Goal: Task Accomplishment & Management: Use online tool/utility

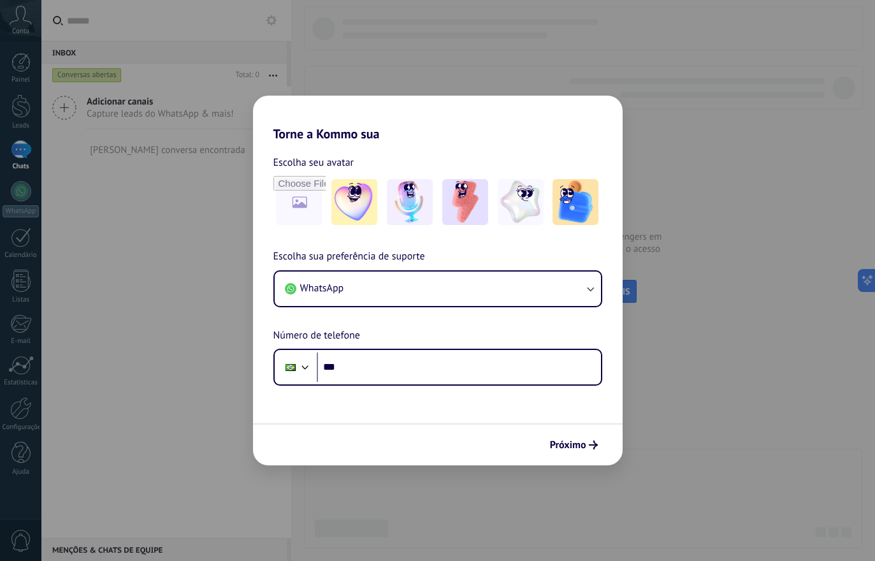
click at [293, 206] on input "file" at bounding box center [299, 202] width 52 height 52
click at [422, 363] on input "***" at bounding box center [459, 366] width 284 height 29
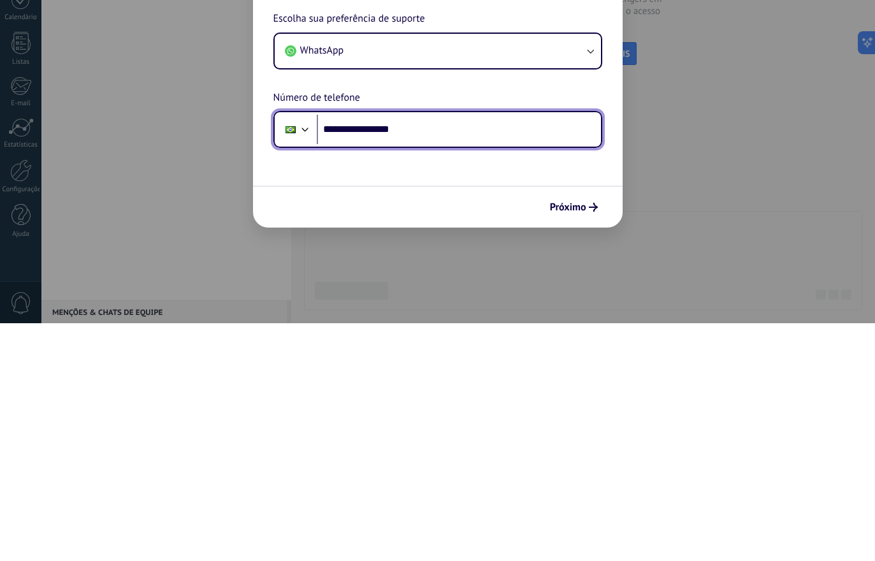
type input "**********"
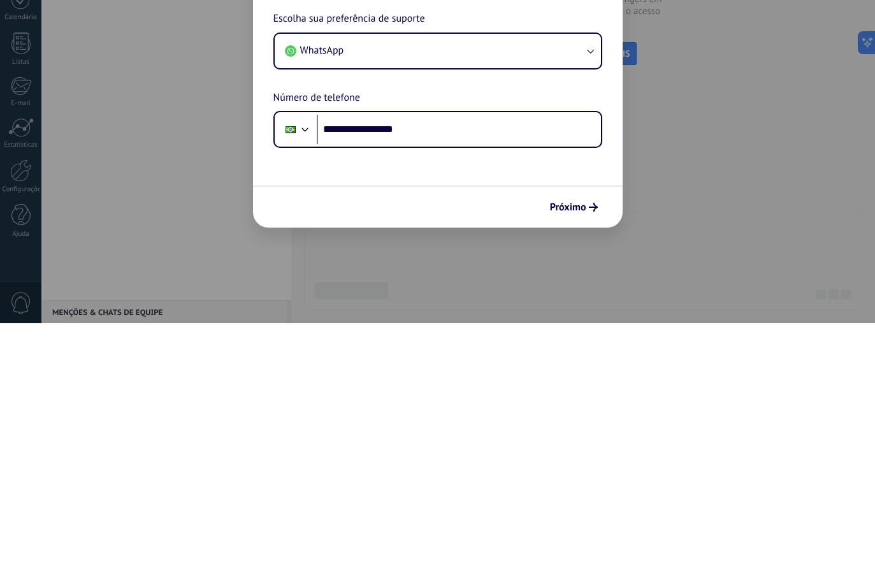
click at [587, 440] on span "Próximo" at bounding box center [574, 444] width 48 height 9
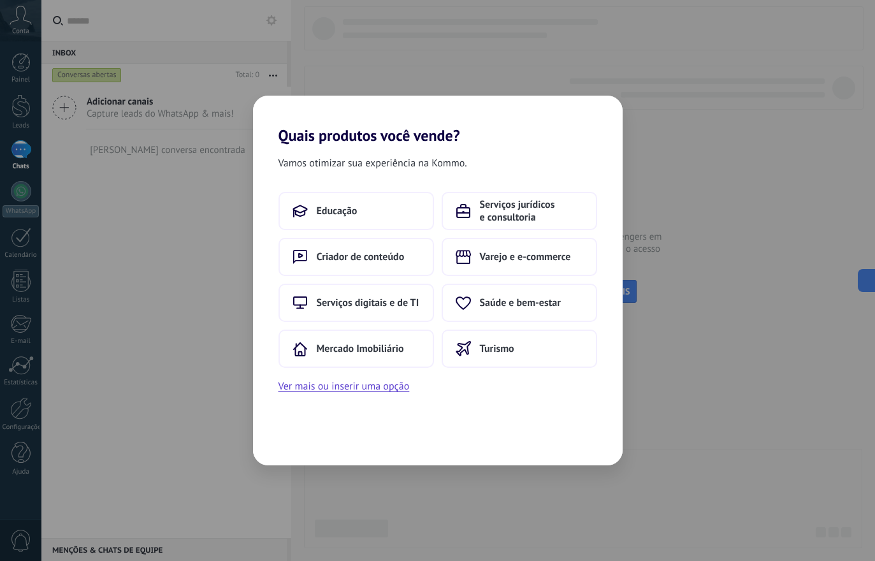
click at [557, 302] on span "Saúde e bem-estar" at bounding box center [520, 302] width 81 height 13
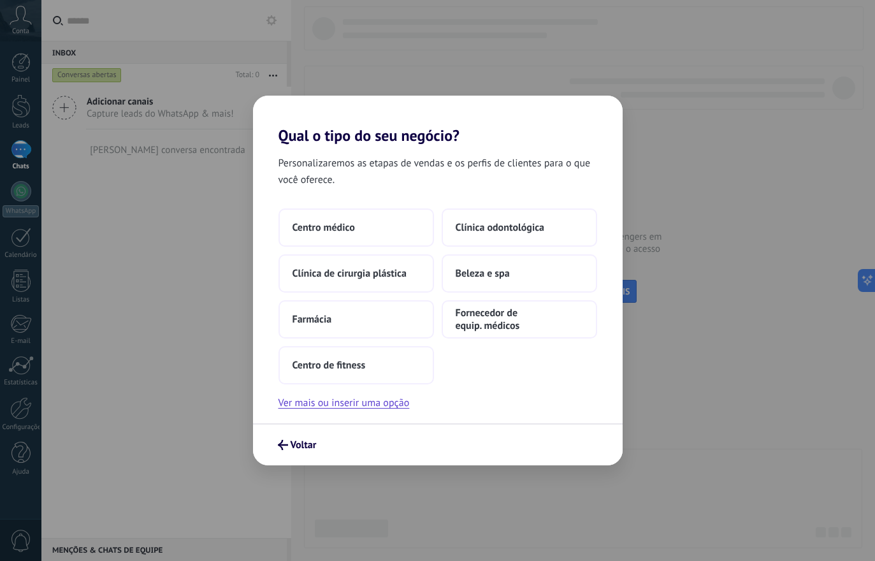
click at [391, 234] on button "Centro médico" at bounding box center [355, 227] width 155 height 38
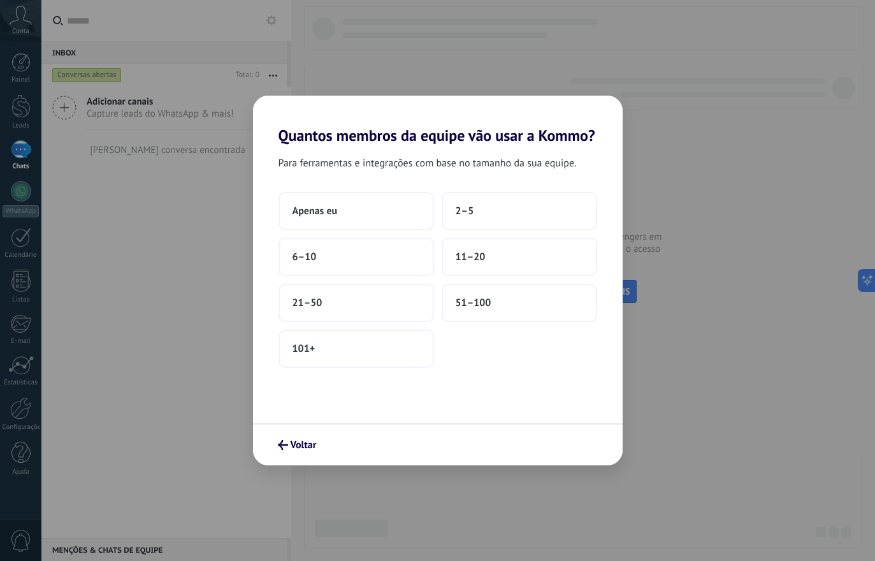
click at [378, 210] on button "Apenas eu" at bounding box center [355, 211] width 155 height 38
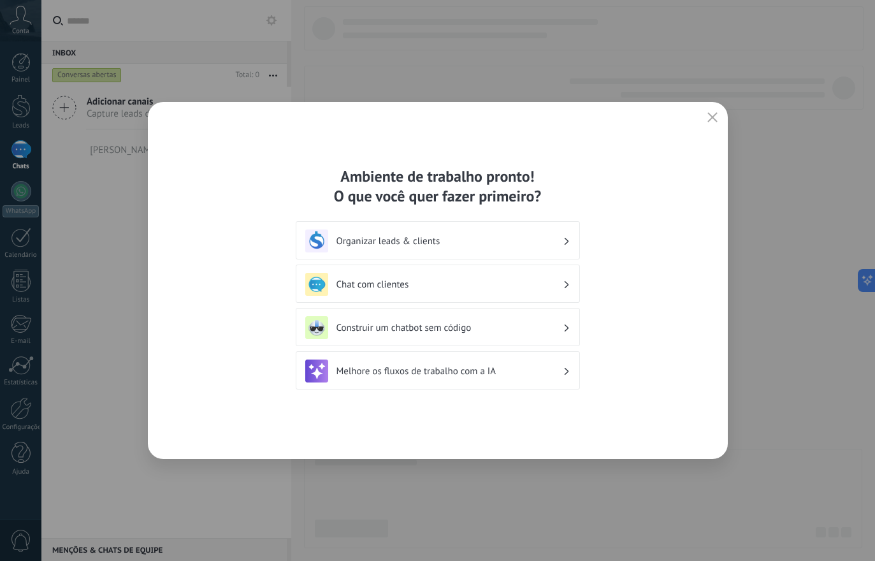
click at [716, 114] on icon "button" at bounding box center [712, 117] width 10 height 10
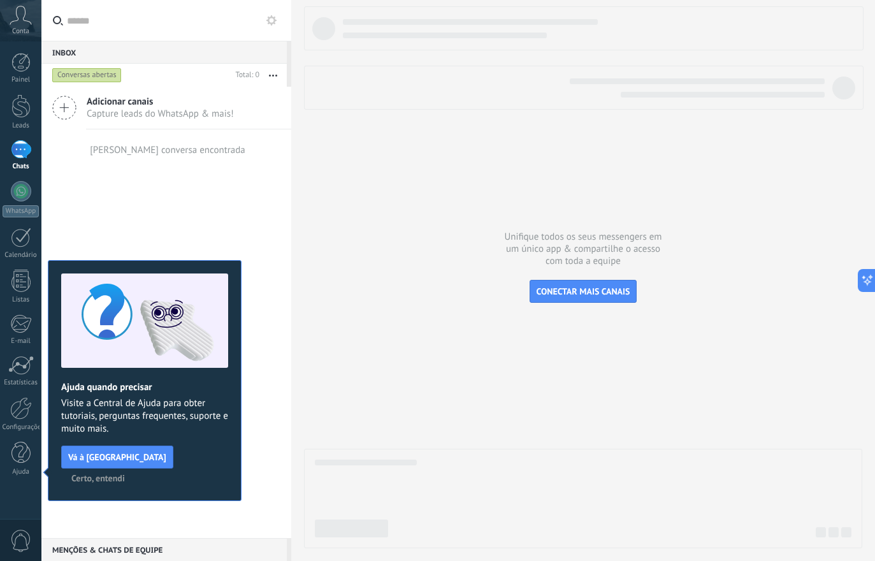
click at [27, 412] on div at bounding box center [21, 408] width 22 height 22
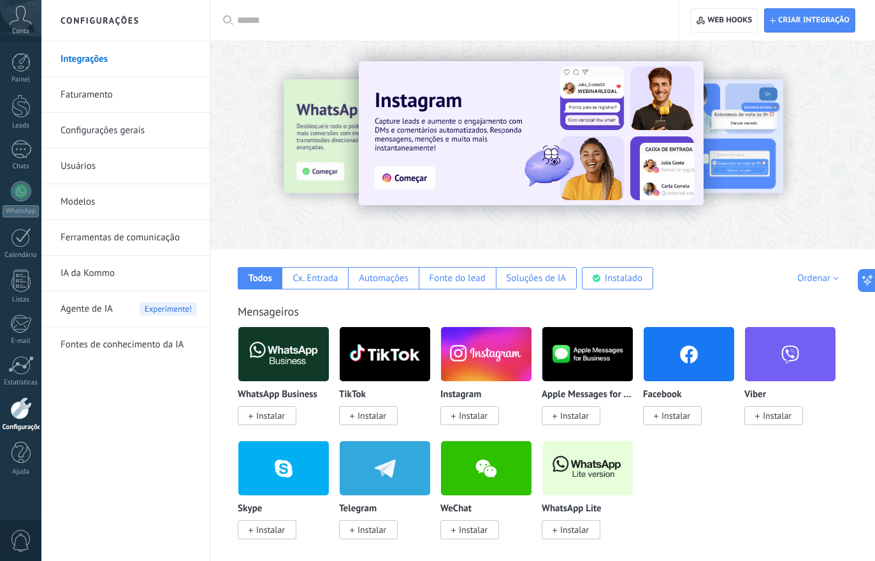
click at [120, 96] on link "Faturamento" at bounding box center [129, 95] width 136 height 36
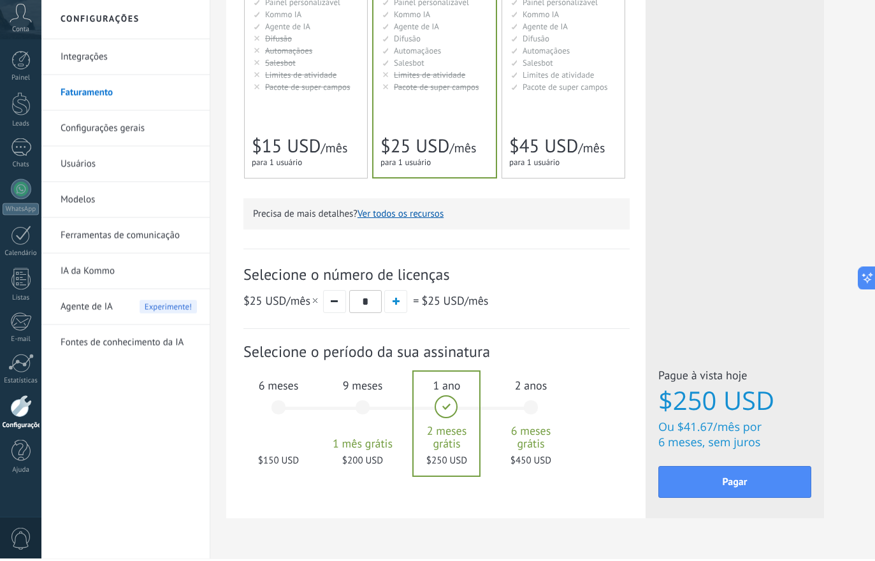
scroll to position [269, 0]
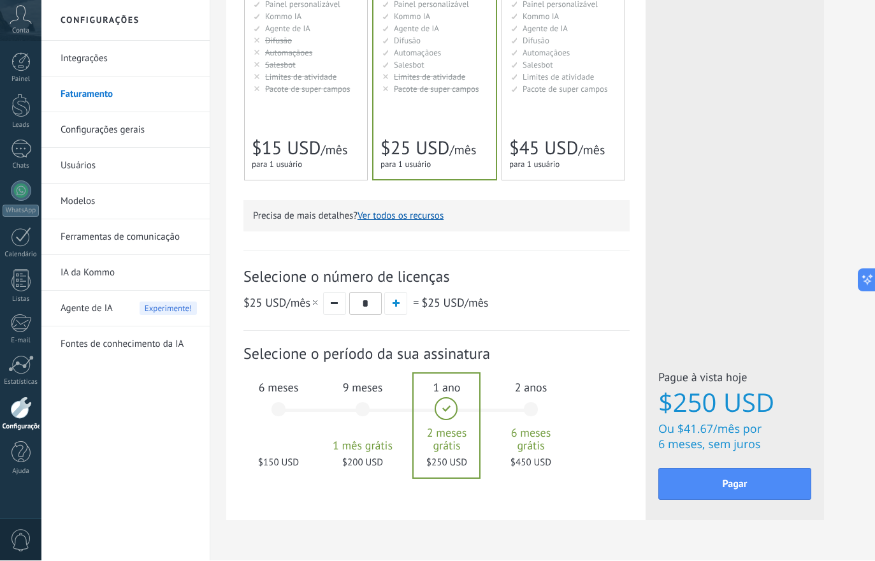
click at [747, 480] on span "Pagar" at bounding box center [735, 484] width 25 height 9
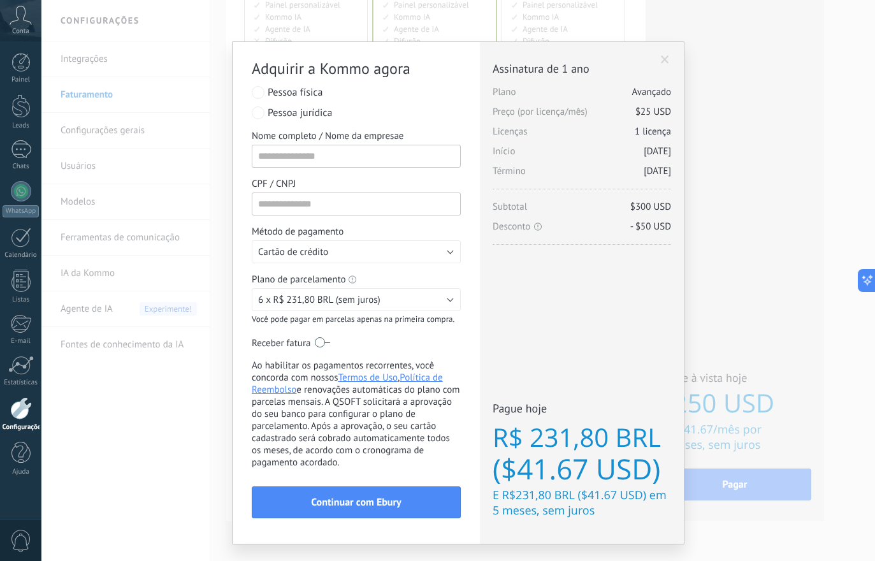
click at [452, 306] on button "6 x R$ 231,80 BRL (sem juros)" at bounding box center [356, 299] width 209 height 23
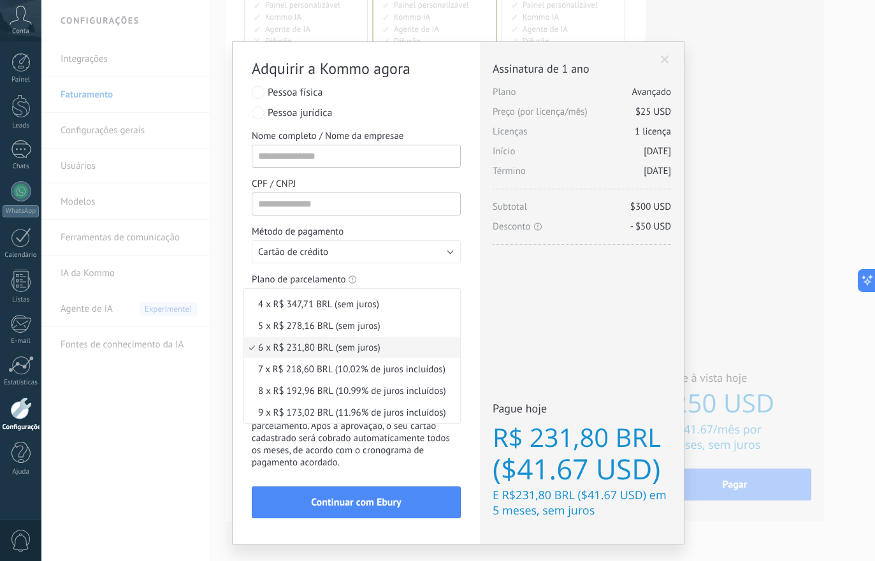
click at [305, 354] on span "6 x R$ 231,80 BRL (sem juros)" at bounding box center [350, 348] width 212 height 12
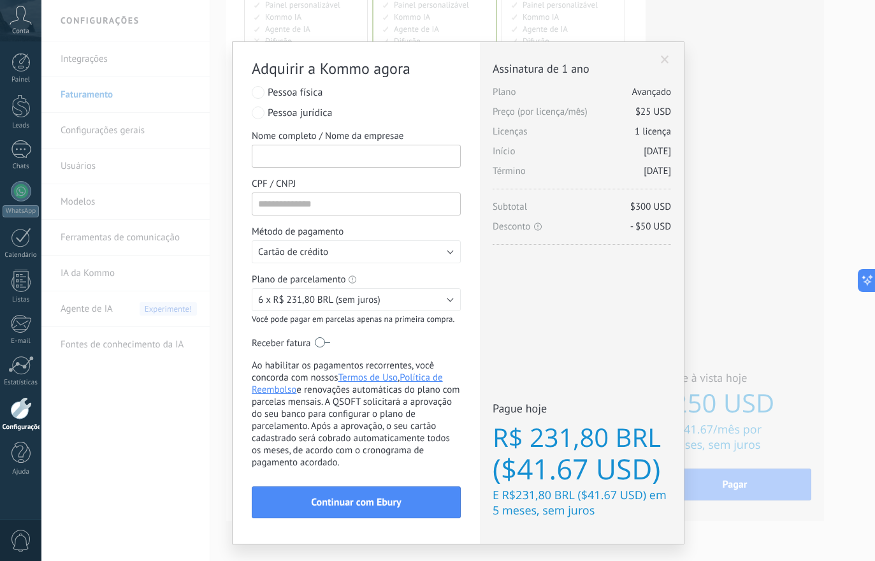
type input "*"
click at [305, 166] on input "*" at bounding box center [356, 156] width 209 height 23
click at [282, 162] on input "*" at bounding box center [356, 156] width 209 height 23
click at [313, 156] on input "*" at bounding box center [356, 156] width 209 height 23
click at [278, 157] on input "*" at bounding box center [356, 156] width 209 height 23
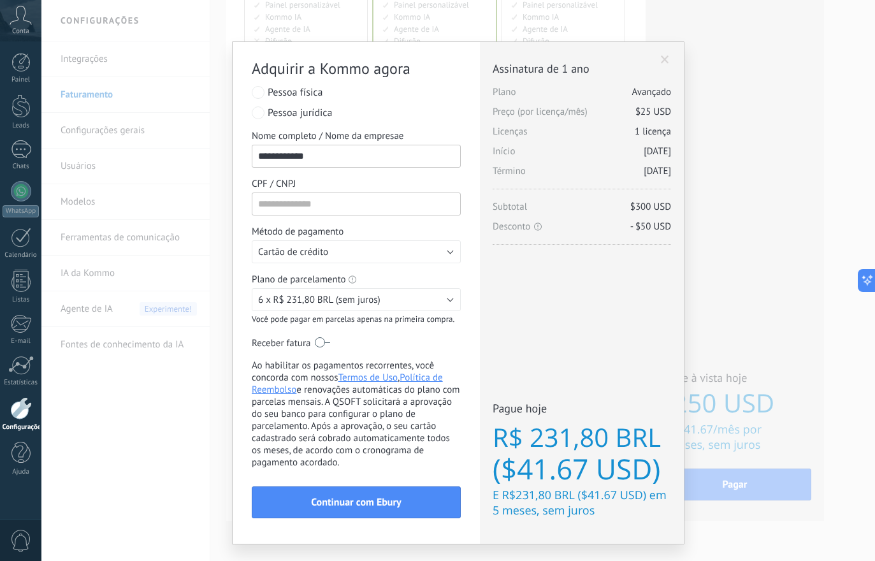
type input "**********"
click at [324, 207] on input "CPF / CNPJ" at bounding box center [356, 203] width 209 height 23
click at [365, 163] on input "**********" at bounding box center [356, 156] width 209 height 23
click at [356, 205] on input "CPF / CNPJ" at bounding box center [356, 203] width 209 height 23
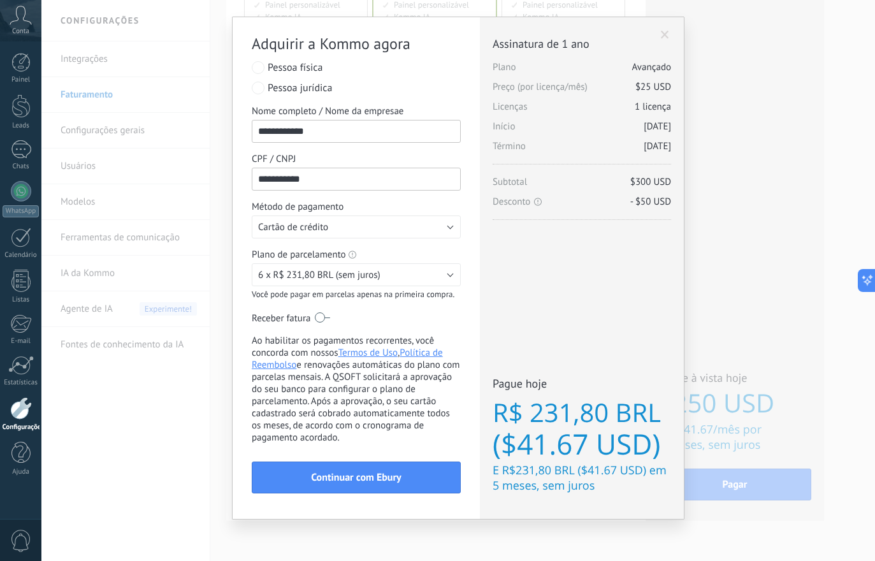
scroll to position [24, 0]
type input "**********"
click at [482, 336] on div "Licenças adicionais Plano Avançado Preço (por licença/mês) $25 USD Novas licenç…" at bounding box center [582, 268] width 204 height 501
click at [366, 482] on span "Continuar com Ebury" at bounding box center [356, 477] width 90 height 9
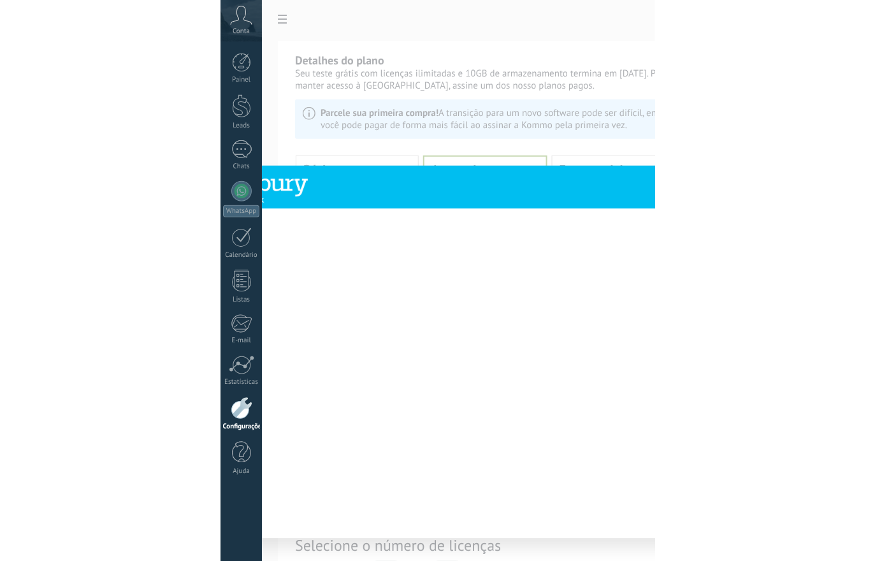
scroll to position [269, 0]
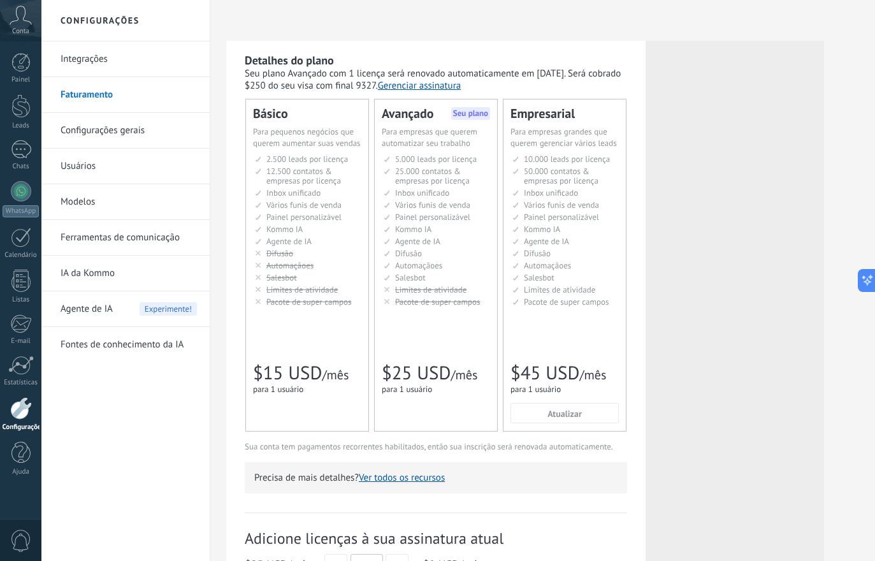
click at [20, 29] on span "Conta" at bounding box center [20, 31] width 17 height 8
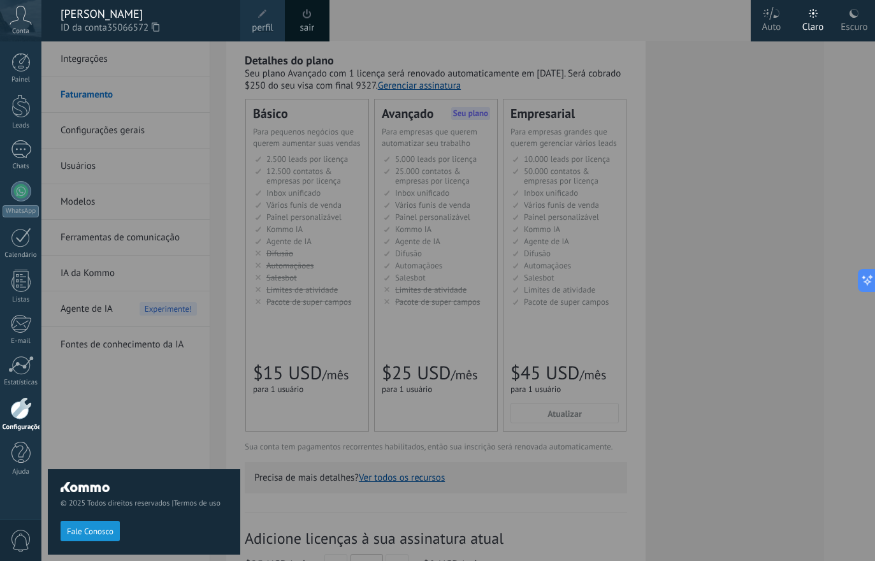
click at [164, 399] on div "© 2025 Todos direitos reservados | Termos de uso Fale Conosco" at bounding box center [144, 300] width 192 height 519
click at [17, 418] on div at bounding box center [21, 408] width 22 height 22
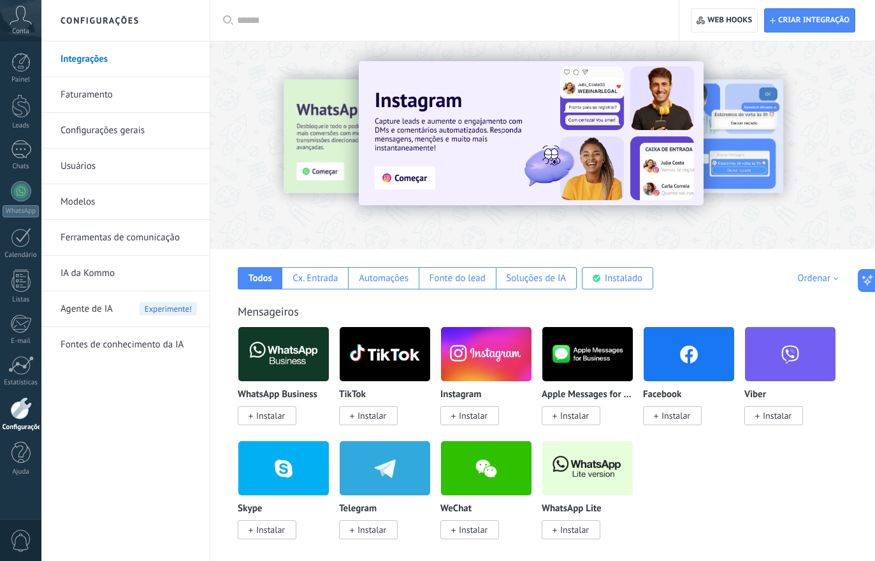
click at [127, 59] on link "Integrações" at bounding box center [129, 59] width 136 height 36
click at [584, 481] on img at bounding box center [587, 468] width 90 height 62
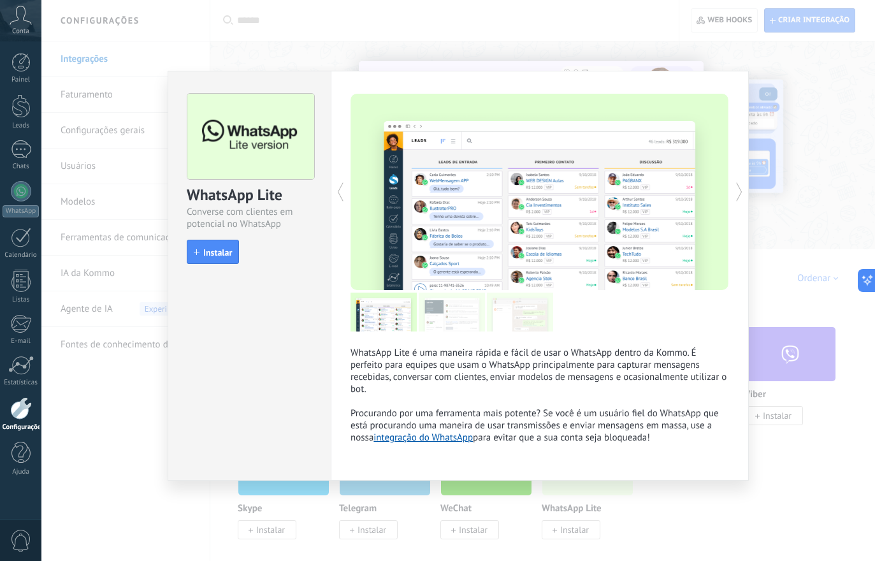
click at [205, 256] on span "Instalar" at bounding box center [217, 252] width 29 height 9
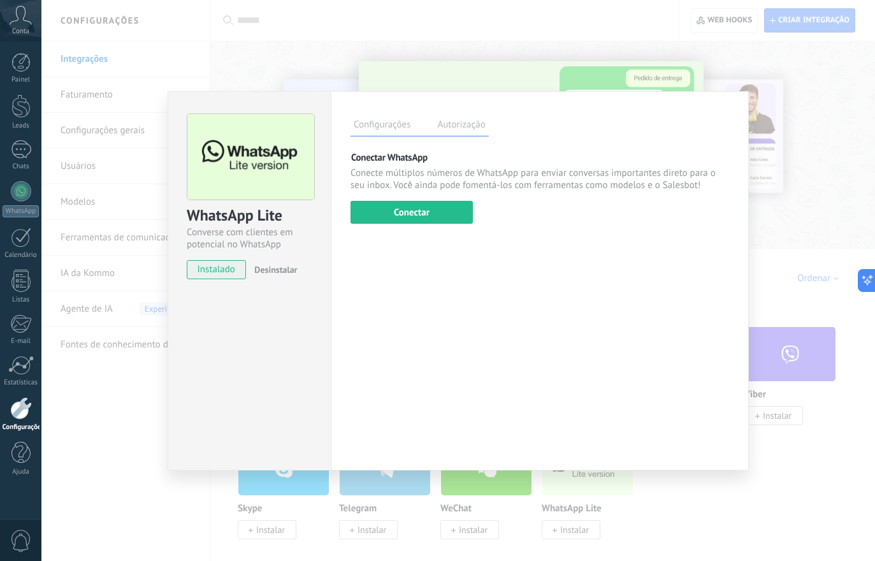
click at [421, 215] on button "Conectar" at bounding box center [411, 212] width 122 height 23
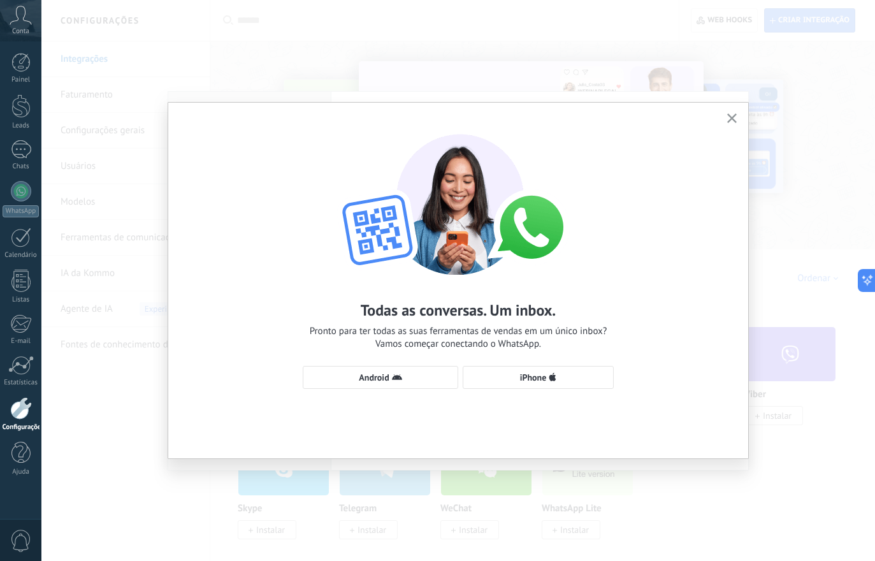
click at [738, 120] on button "button" at bounding box center [732, 118] width 16 height 17
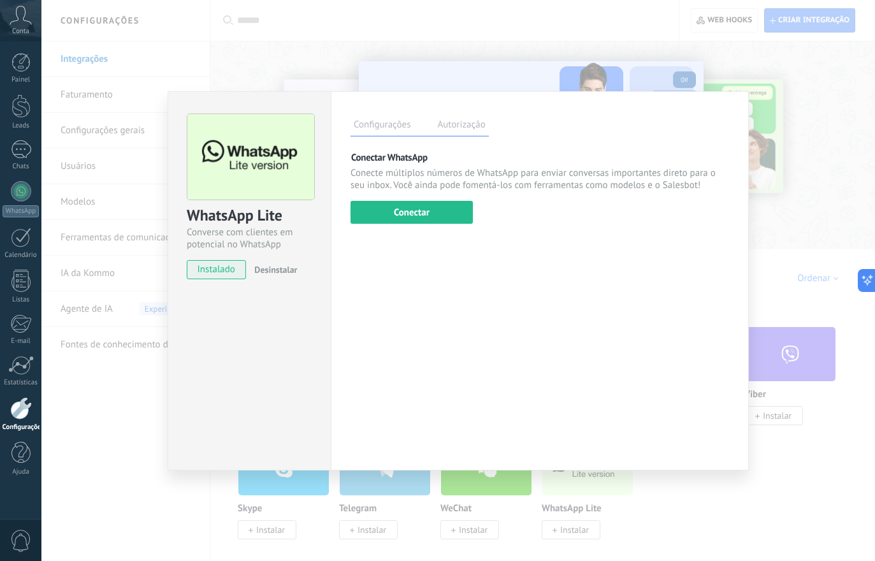
click at [161, 494] on div "WhatsApp Lite Converse com clientes em potencial no WhatsApp instalado Desinsta…" at bounding box center [457, 280] width 833 height 561
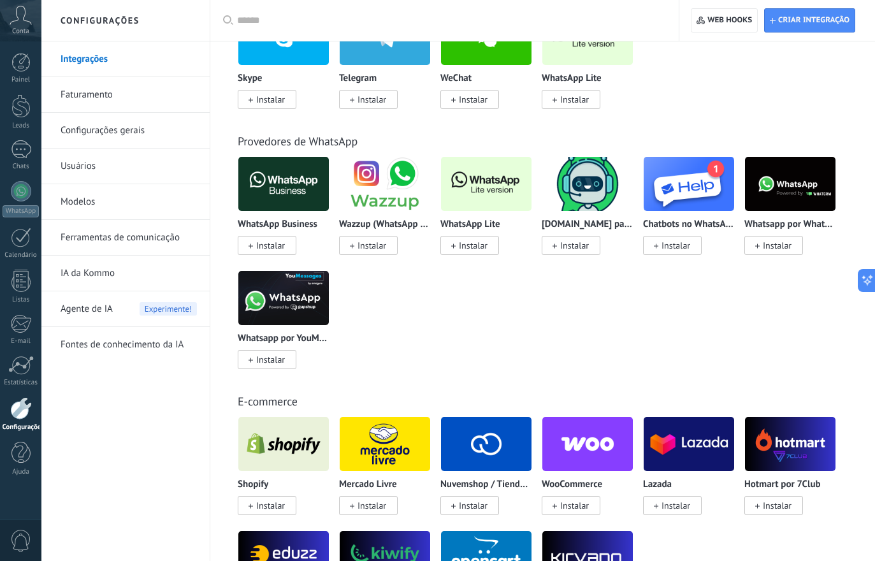
scroll to position [335, 0]
